Goal: Task Accomplishment & Management: Manage account settings

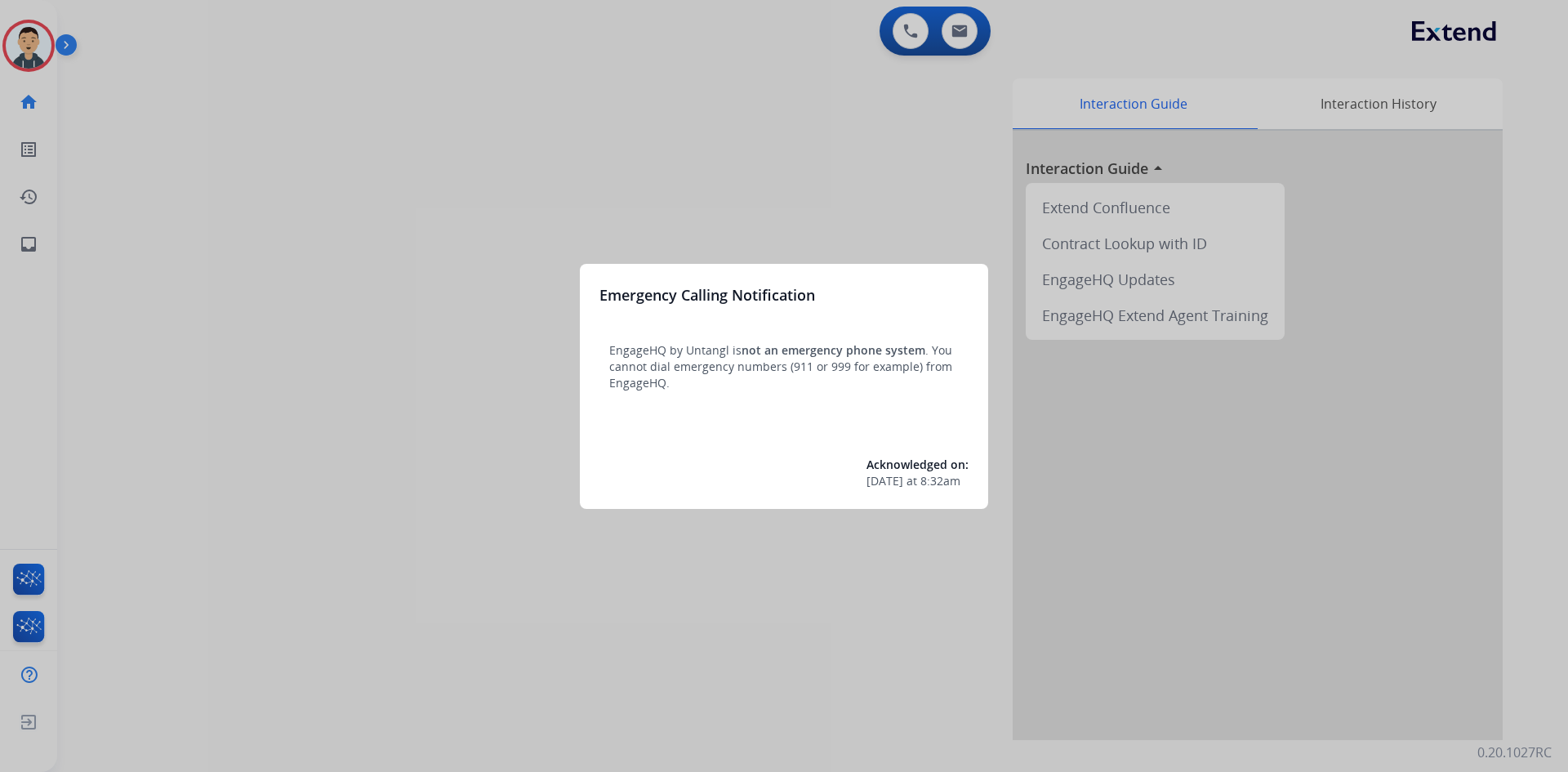
click at [410, 503] on div at bounding box center [784, 386] width 1568 height 772
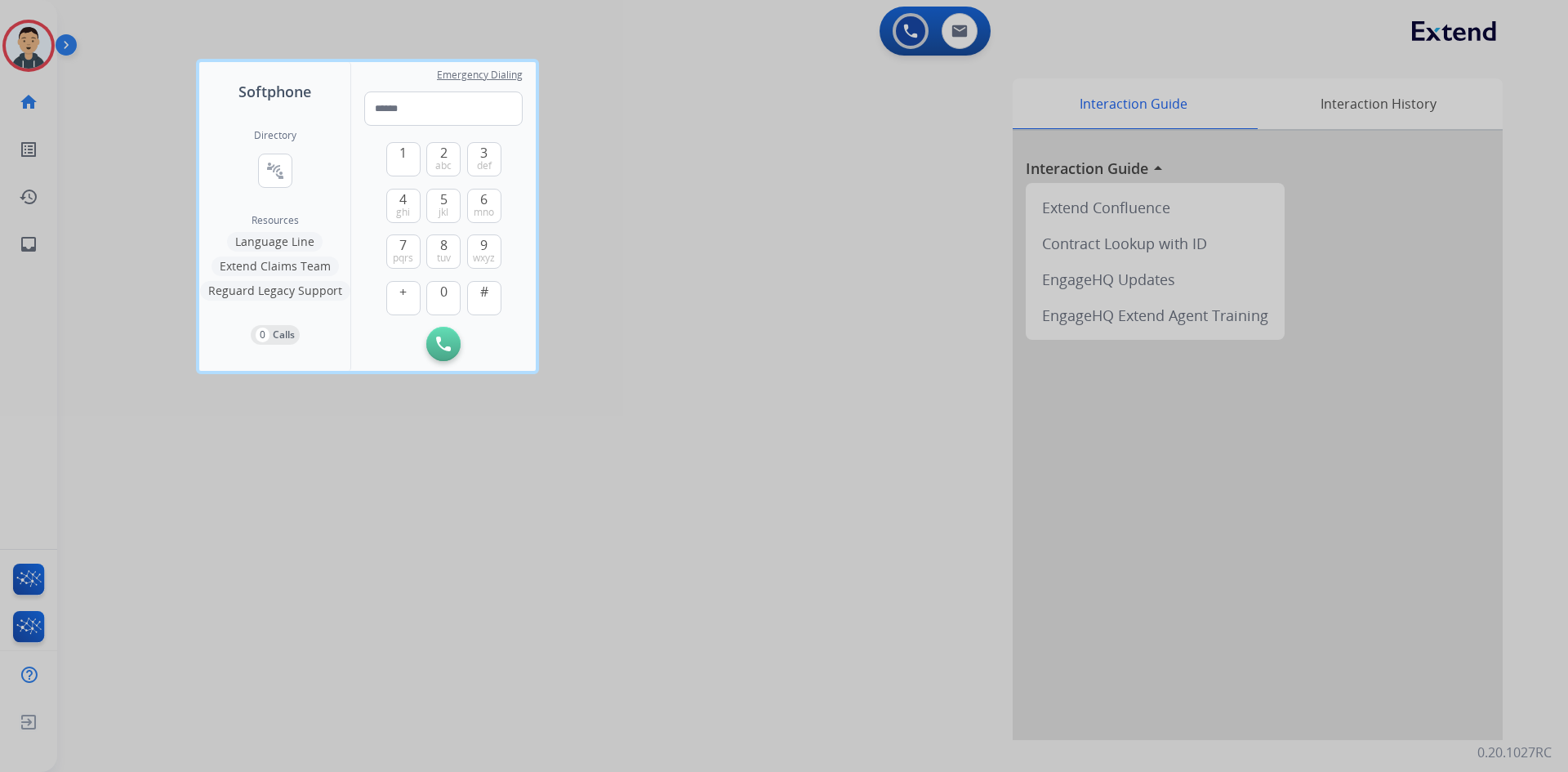
click at [251, 624] on div at bounding box center [784, 386] width 1568 height 772
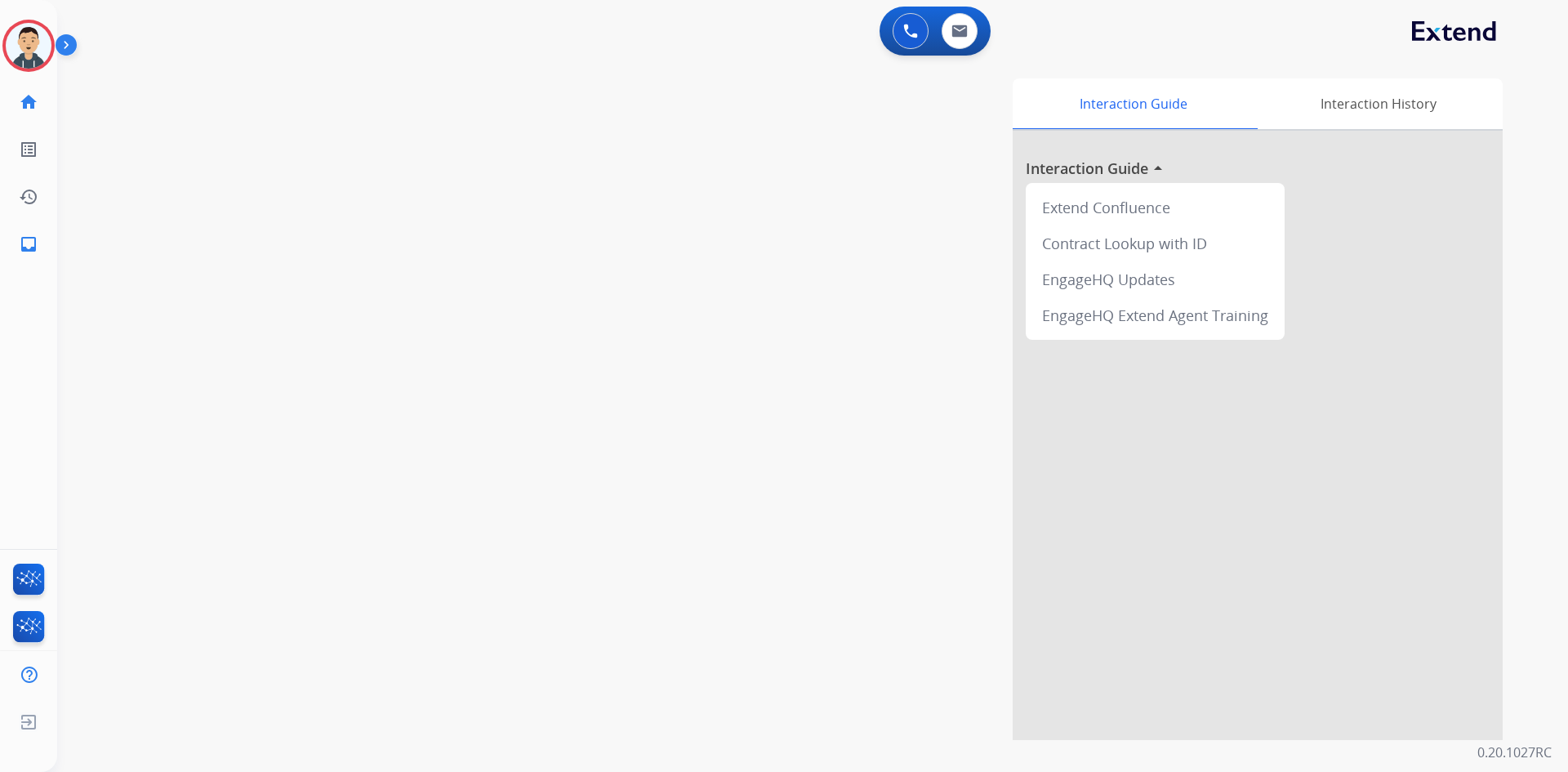
click at [28, 247] on mat-icon "inbox" at bounding box center [28, 244] width 19 height 19
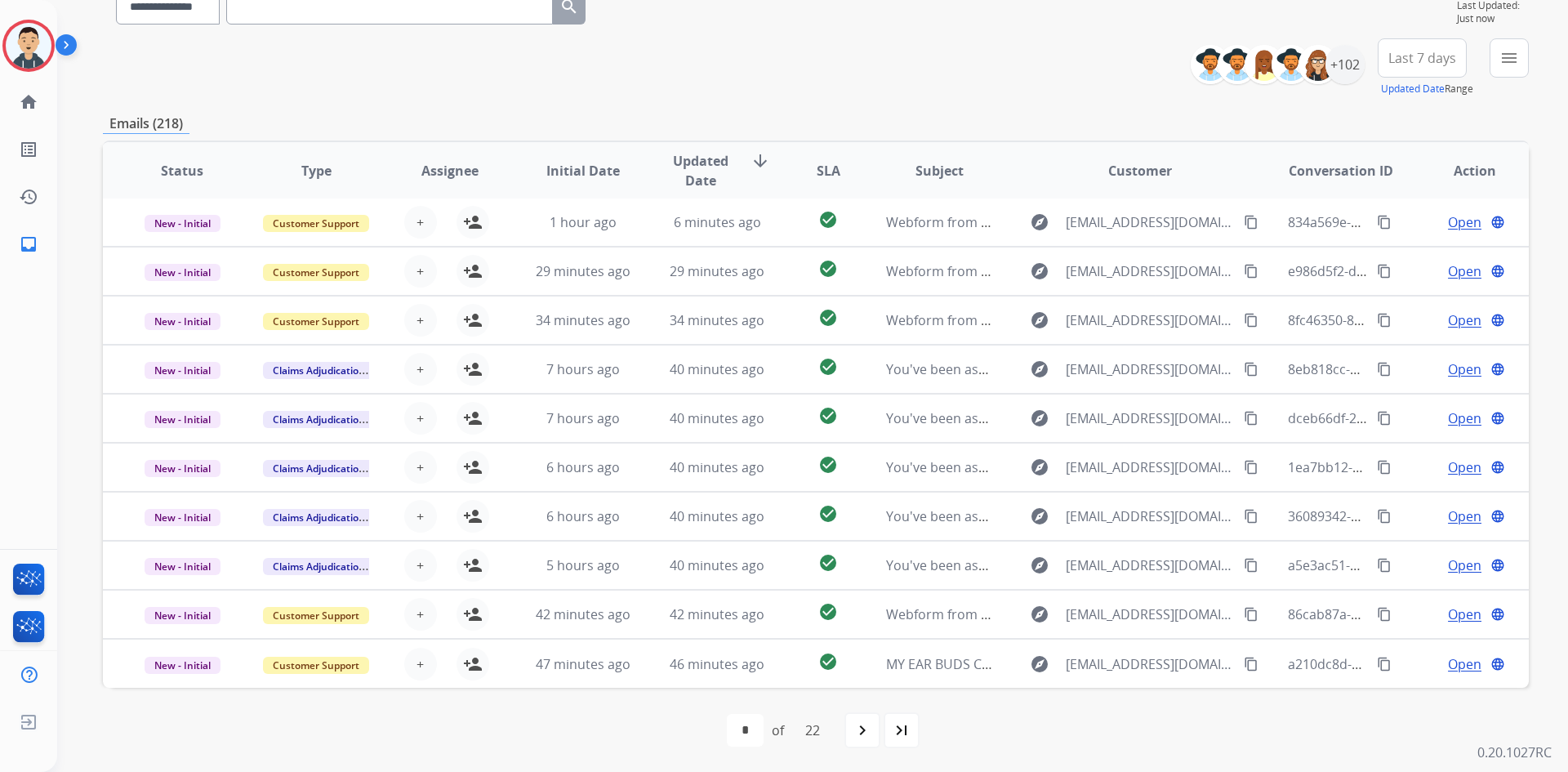
scroll to position [158, 0]
click at [871, 736] on mat-icon "navigate_next" at bounding box center [863, 729] width 19 height 19
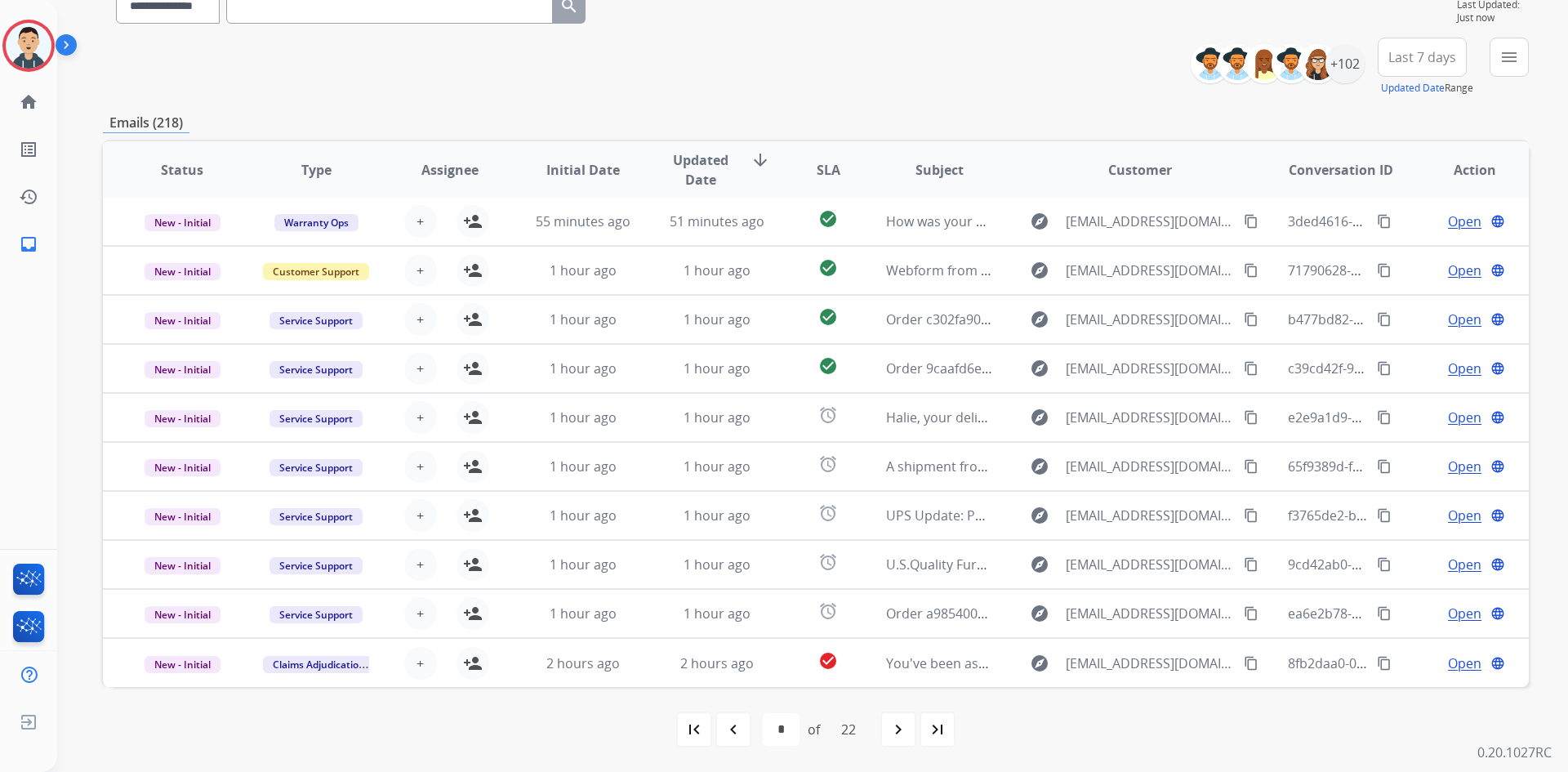
click at [891, 729] on div "navigate_next" at bounding box center [898, 728] width 36 height 36
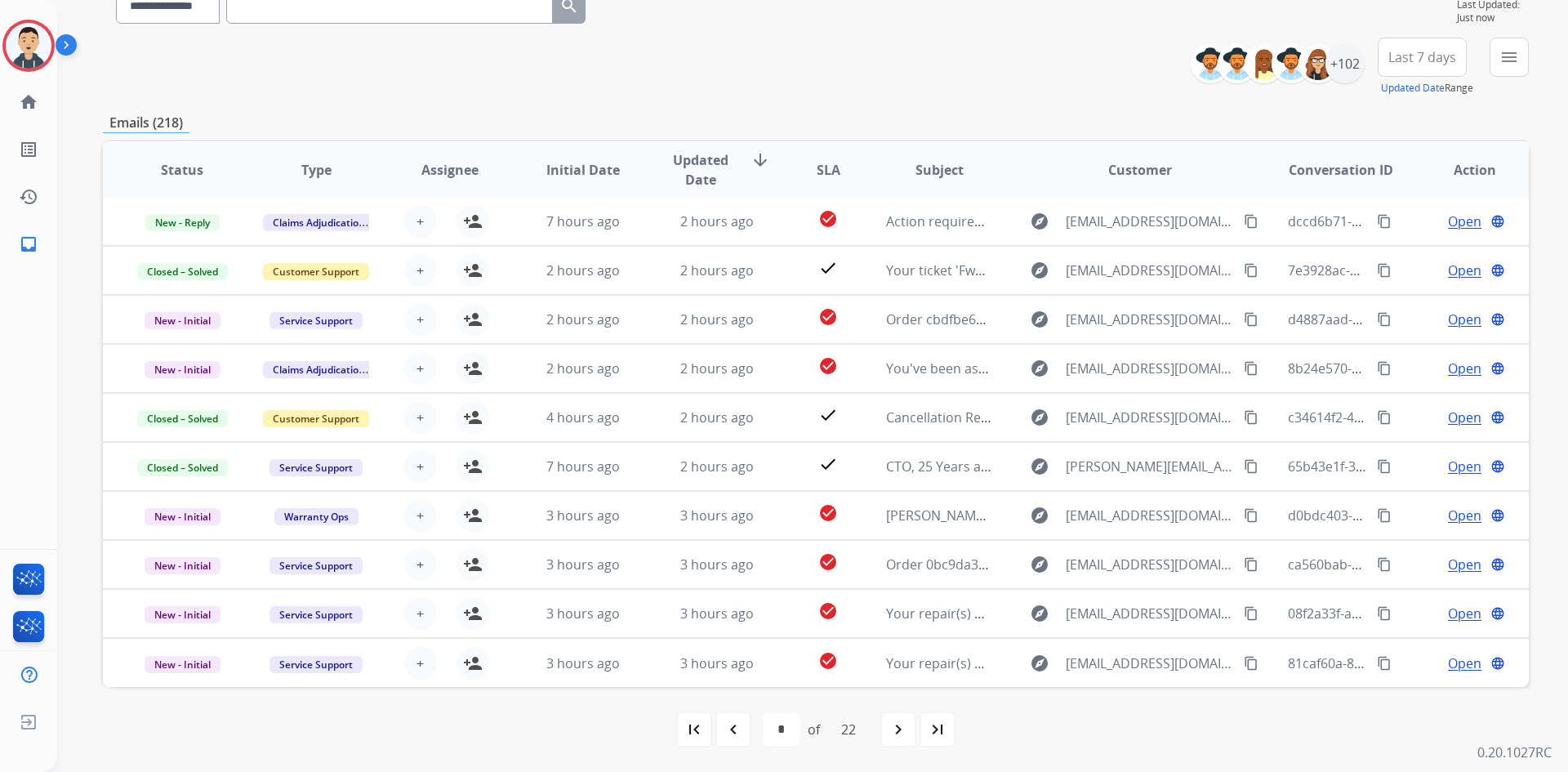
click at [735, 730] on mat-icon "navigate_before" at bounding box center [733, 729] width 19 height 19
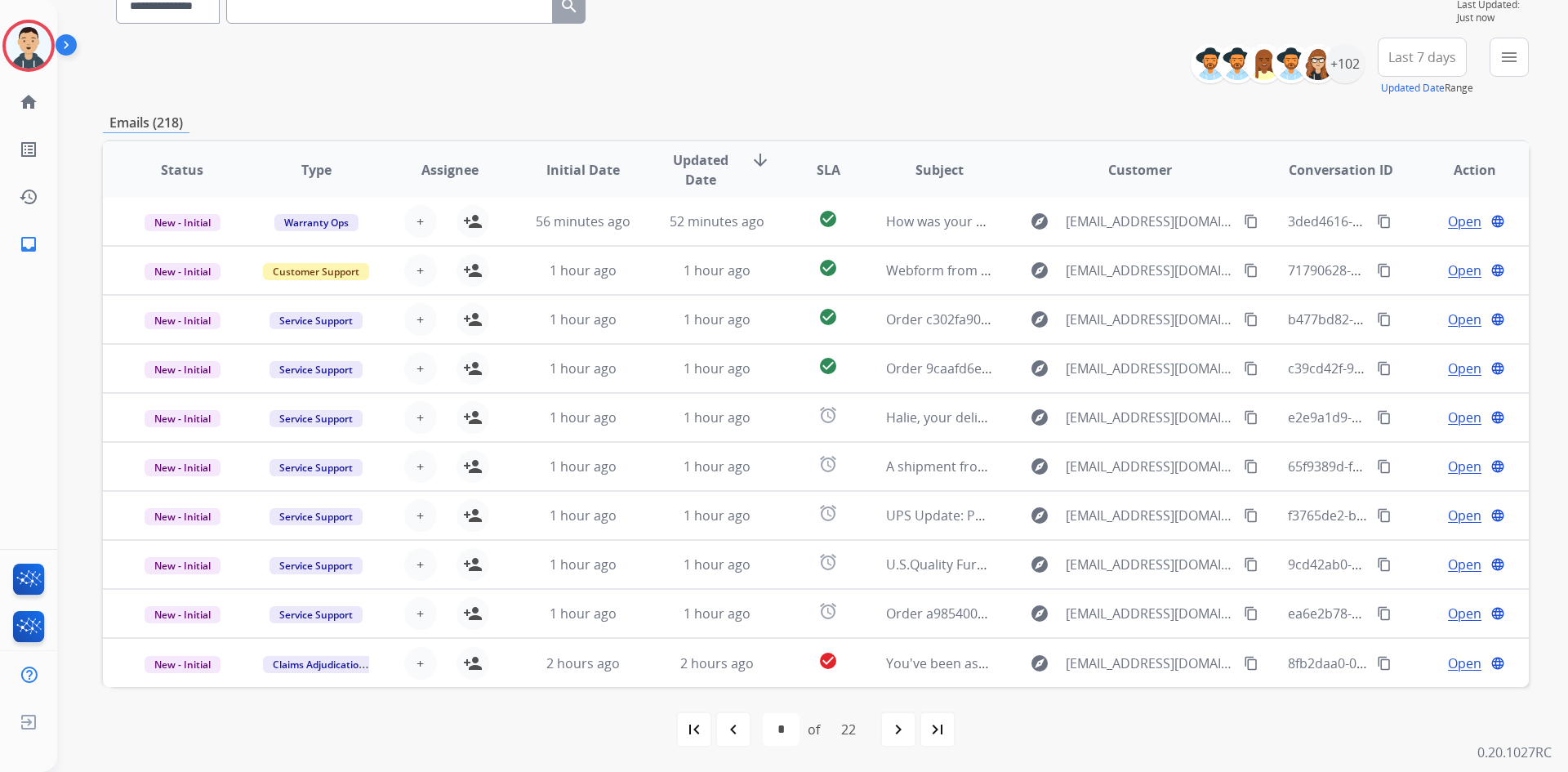
click at [734, 728] on mat-icon "navigate_before" at bounding box center [733, 729] width 19 height 19
select select "*"
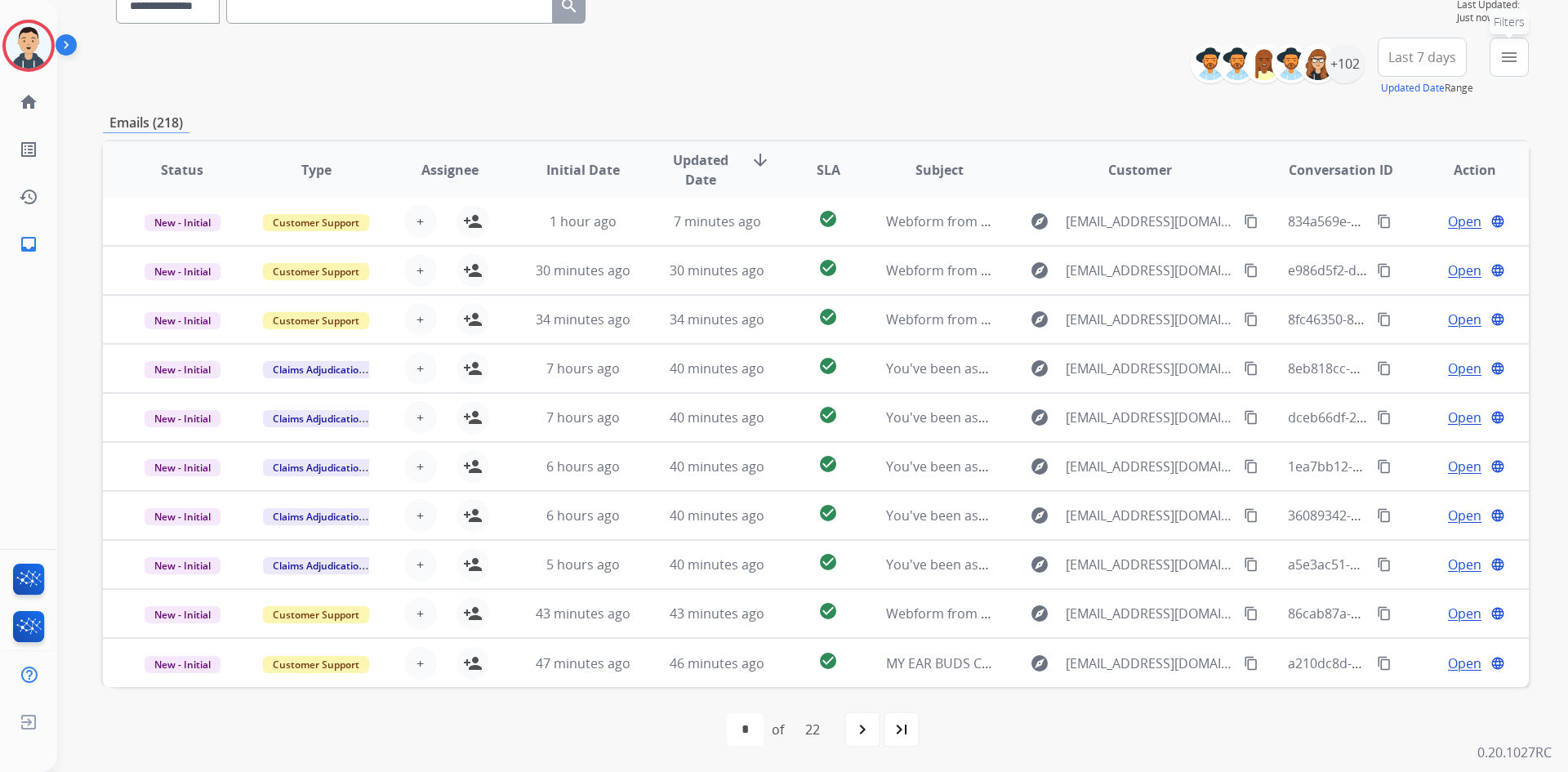
click at [1512, 58] on mat-icon "menu" at bounding box center [1510, 57] width 19 height 19
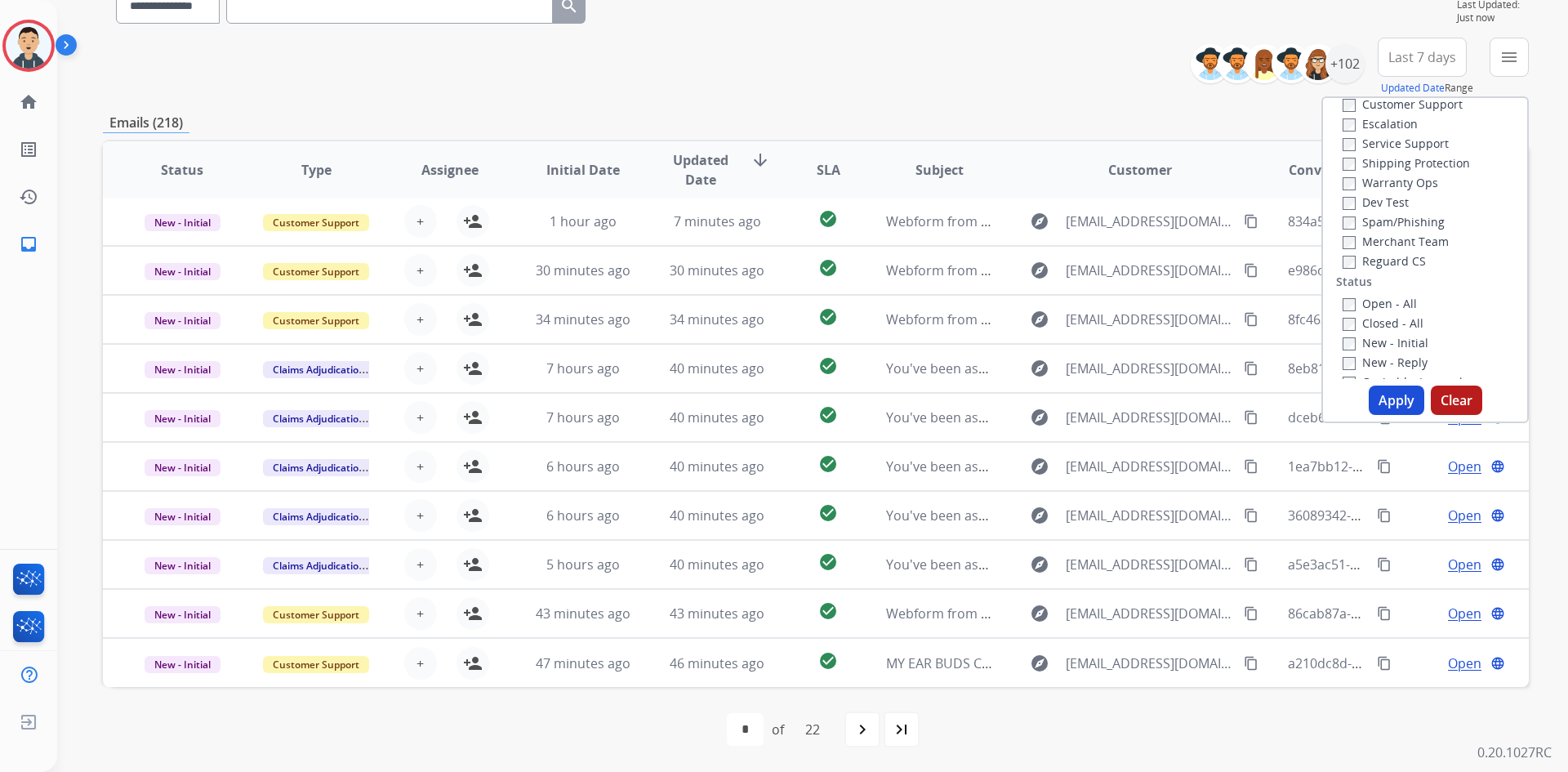
scroll to position [0, 0]
click at [1554, 188] on div "**********" at bounding box center [813, 386] width 1512 height 772
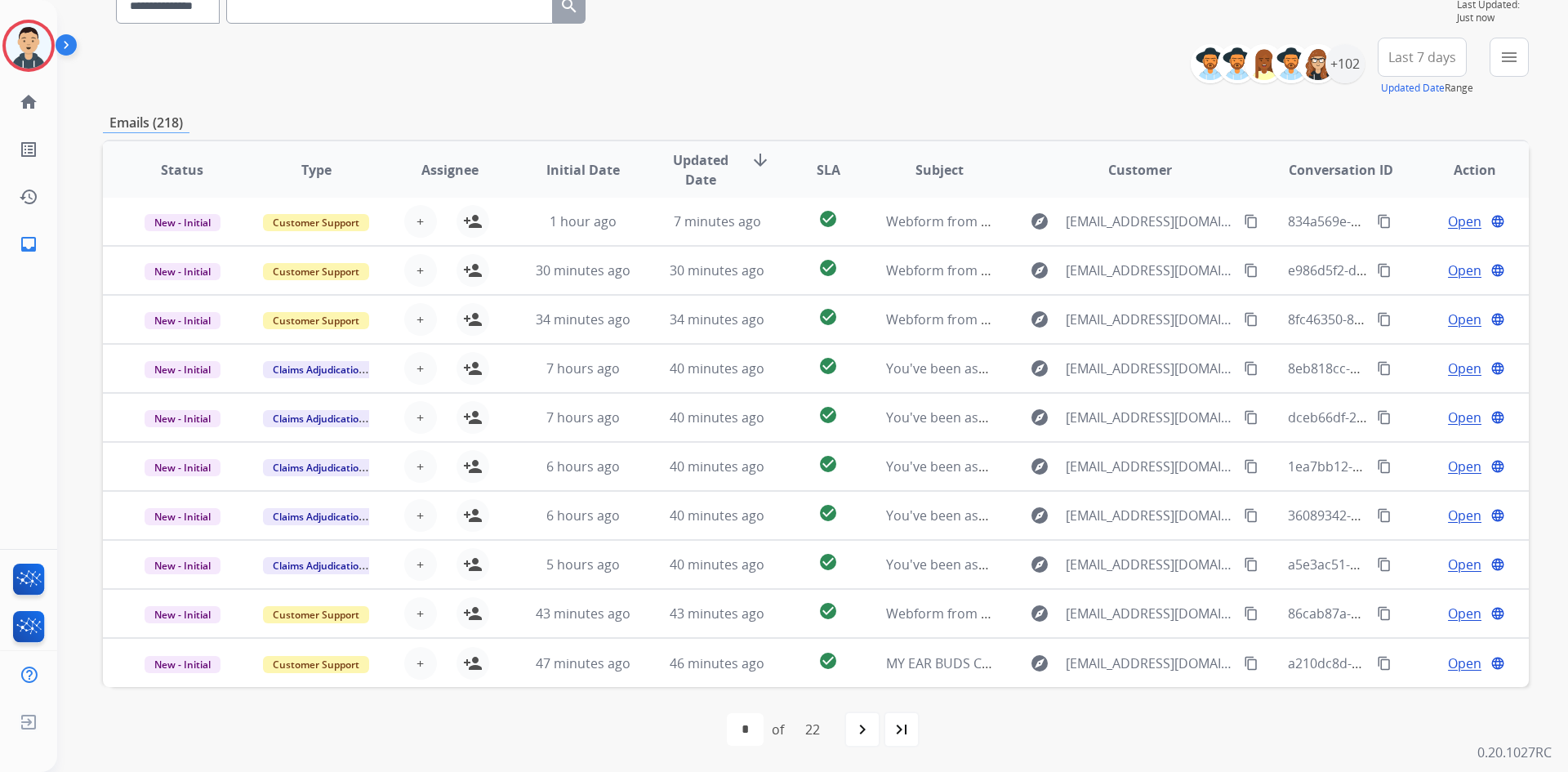
click at [1022, 94] on div "**********" at bounding box center [816, 67] width 1426 height 58
